Goal: Find specific page/section: Find specific page/section

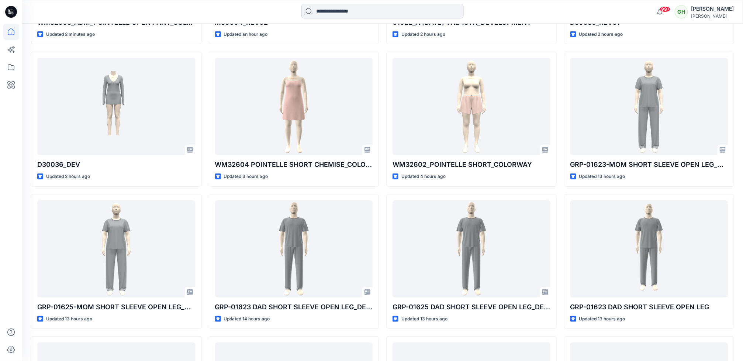
scroll to position [387, 0]
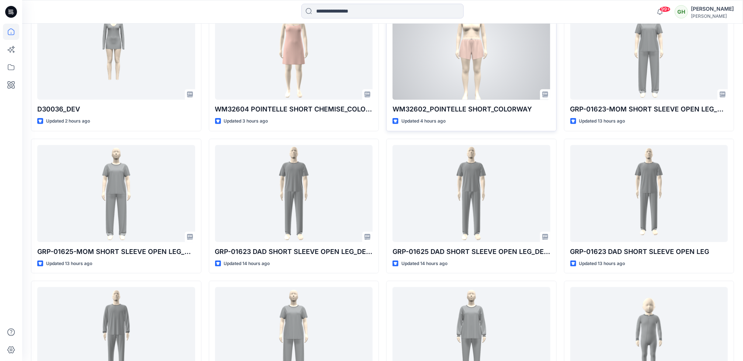
click at [442, 89] on div at bounding box center [472, 51] width 158 height 97
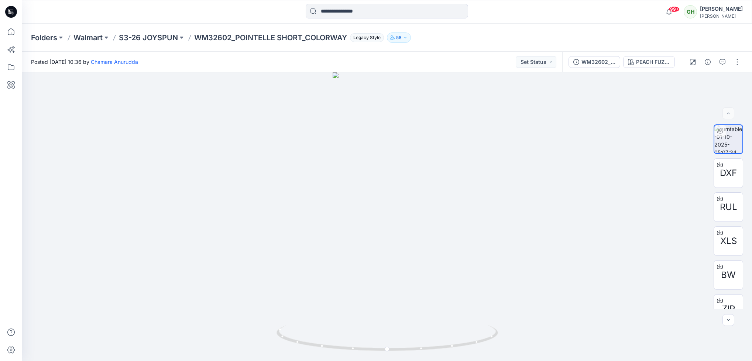
click at [268, 34] on p "WM32602_POINTELLE SHORT_COLORWAY" at bounding box center [270, 37] width 153 height 10
click at [169, 38] on p "S3-26 JOYSPUN" at bounding box center [148, 37] width 59 height 10
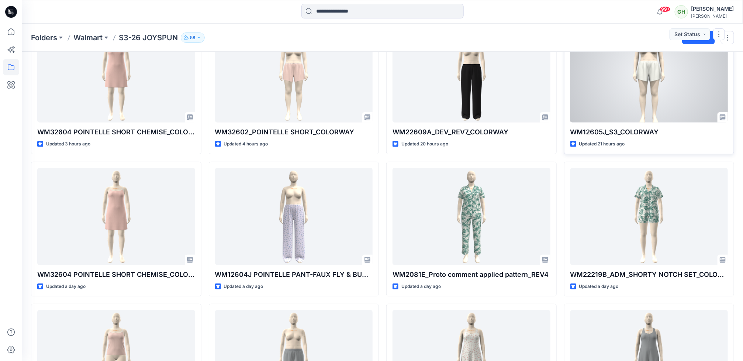
scroll to position [111, 0]
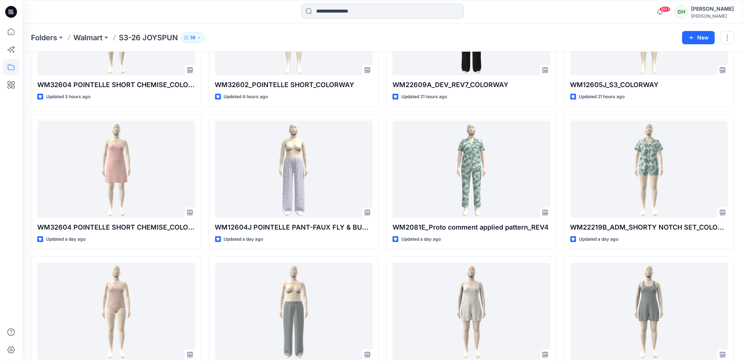
click at [328, 14] on input at bounding box center [382, 11] width 162 height 15
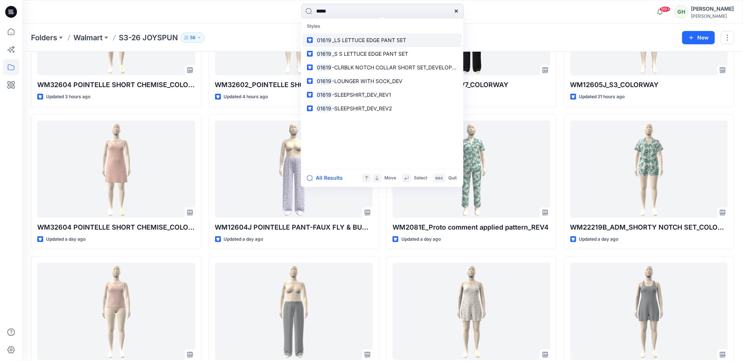
type input "*****"
click at [339, 36] on p "01619 _LS LETTUCE EDGE PANT SET" at bounding box center [361, 40] width 91 height 8
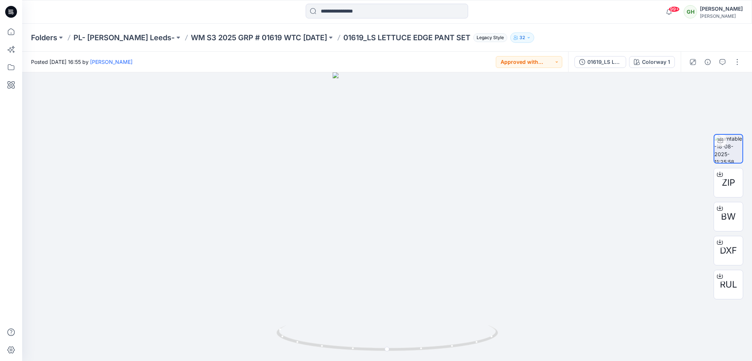
click at [7, 10] on icon at bounding box center [11, 12] width 12 height 12
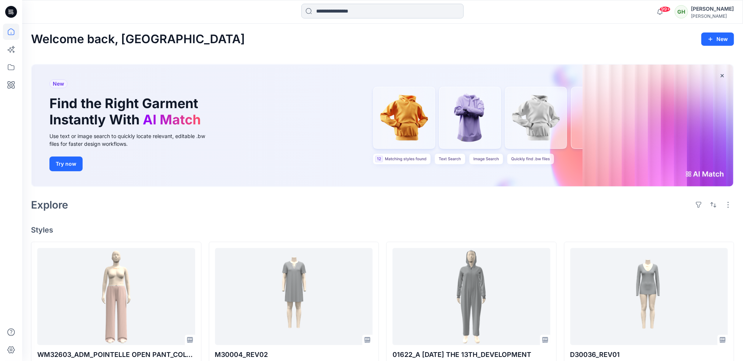
click at [362, 10] on input at bounding box center [382, 11] width 162 height 15
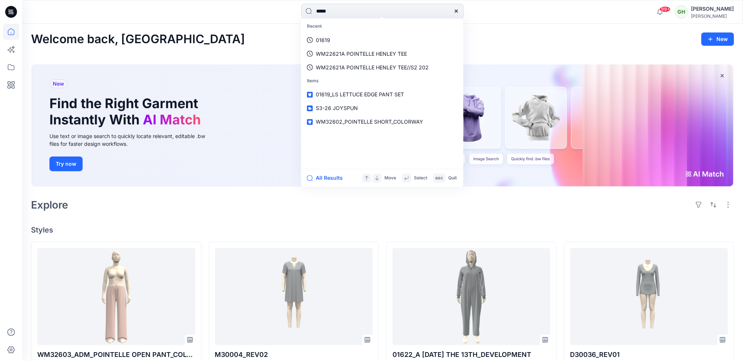
type input "*****"
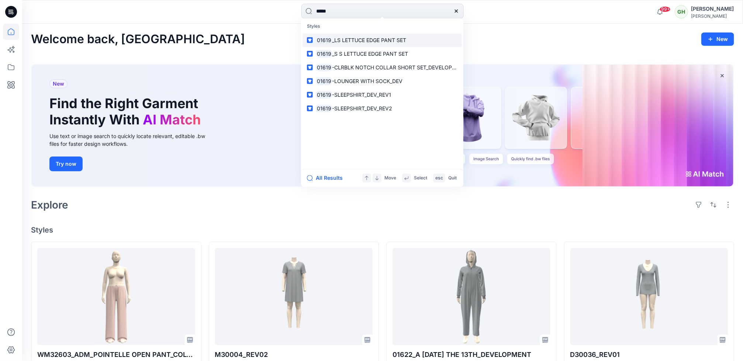
click at [364, 37] on span "_LS LETTUCE EDGE PANT SET" at bounding box center [369, 40] width 74 height 6
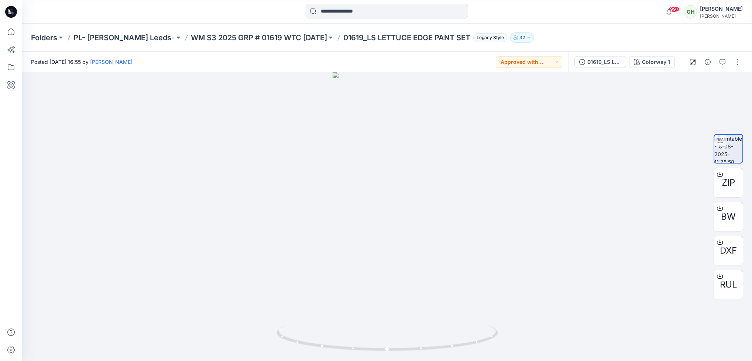
click at [265, 30] on div "Folders PL- Richards Leeds- WM S3 2025 GRP # 01619 WTC HALLOWEEN 01619_LS LETTU…" at bounding box center [386, 38] width 729 height 28
click at [271, 38] on p "WM S3 2025 GRP # 01619 WTC HALLOWEEN" at bounding box center [259, 37] width 136 height 10
